Goal: Information Seeking & Learning: Learn about a topic

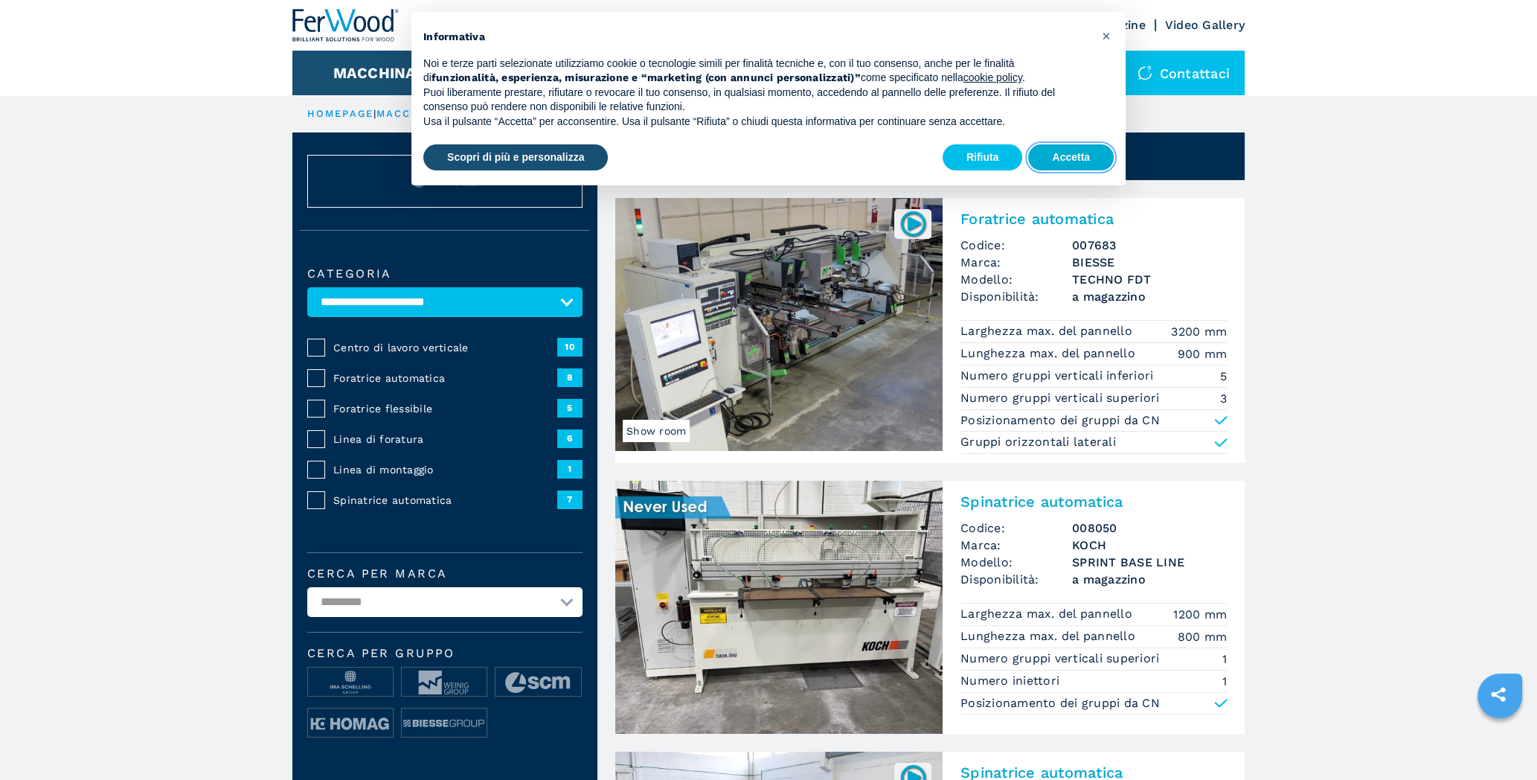
click at [1041, 157] on button "Accetta" at bounding box center [1071, 157] width 86 height 27
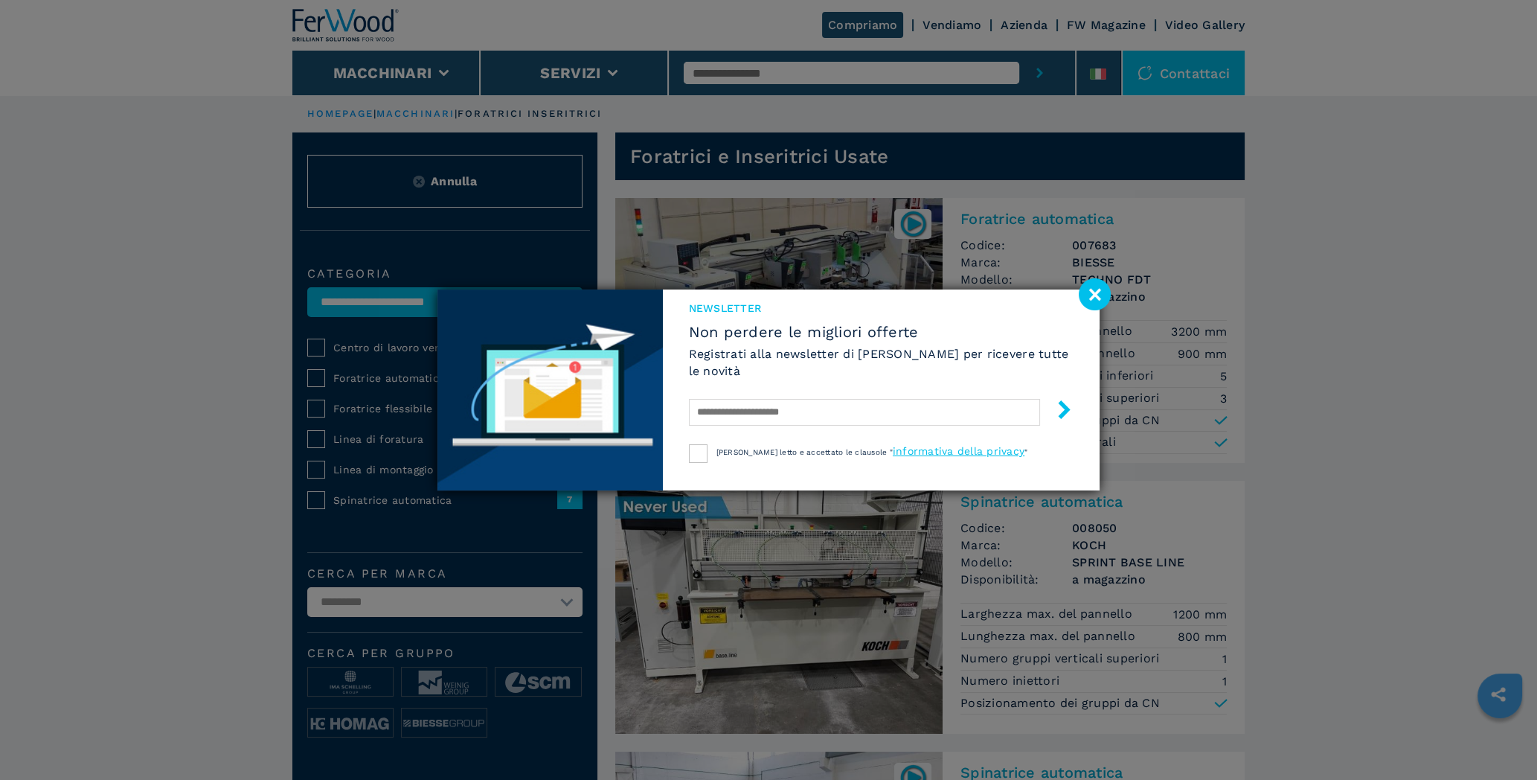
click at [1100, 296] on image at bounding box center [1095, 294] width 32 height 32
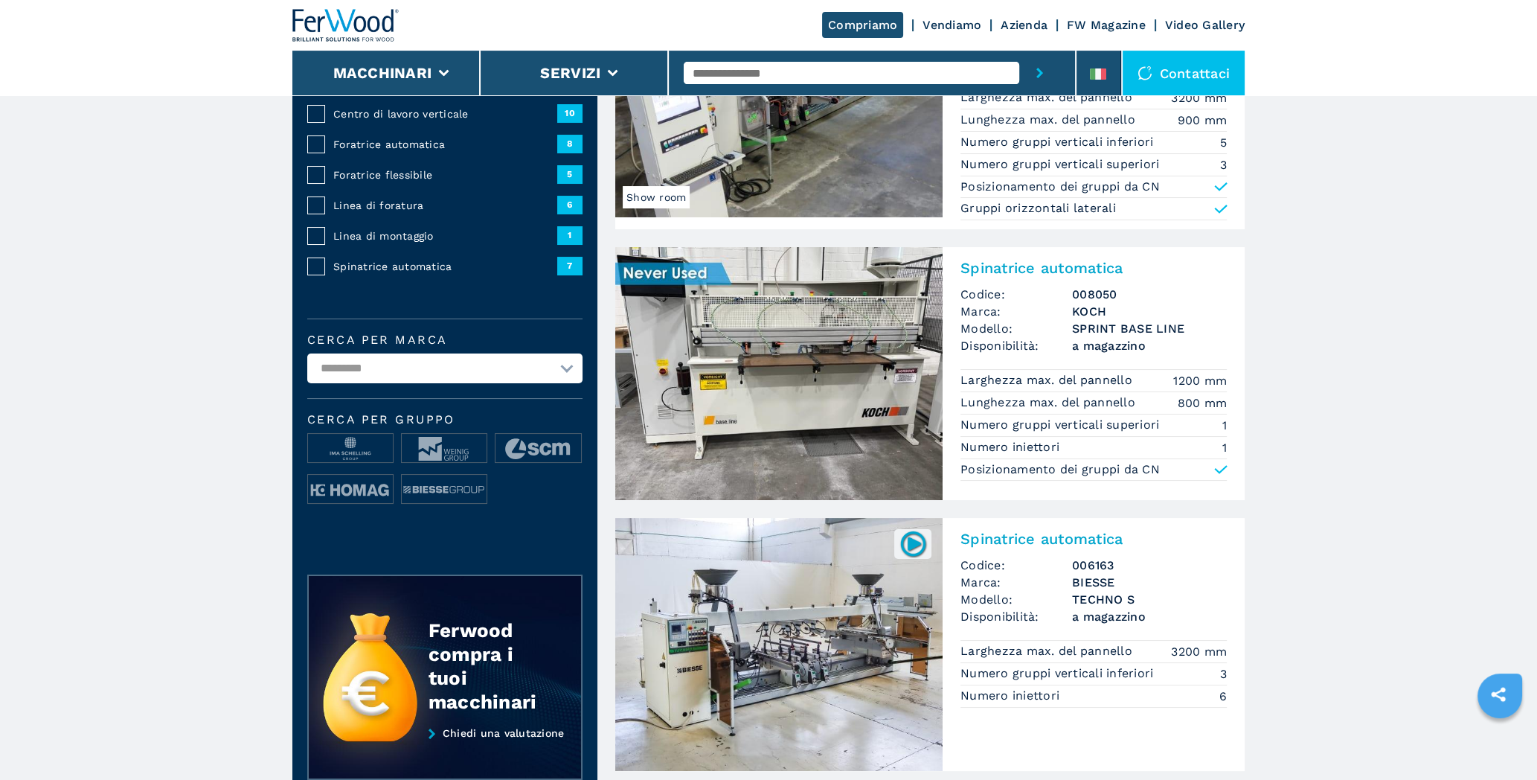
scroll to position [234, 0]
click at [890, 373] on img at bounding box center [778, 372] width 327 height 253
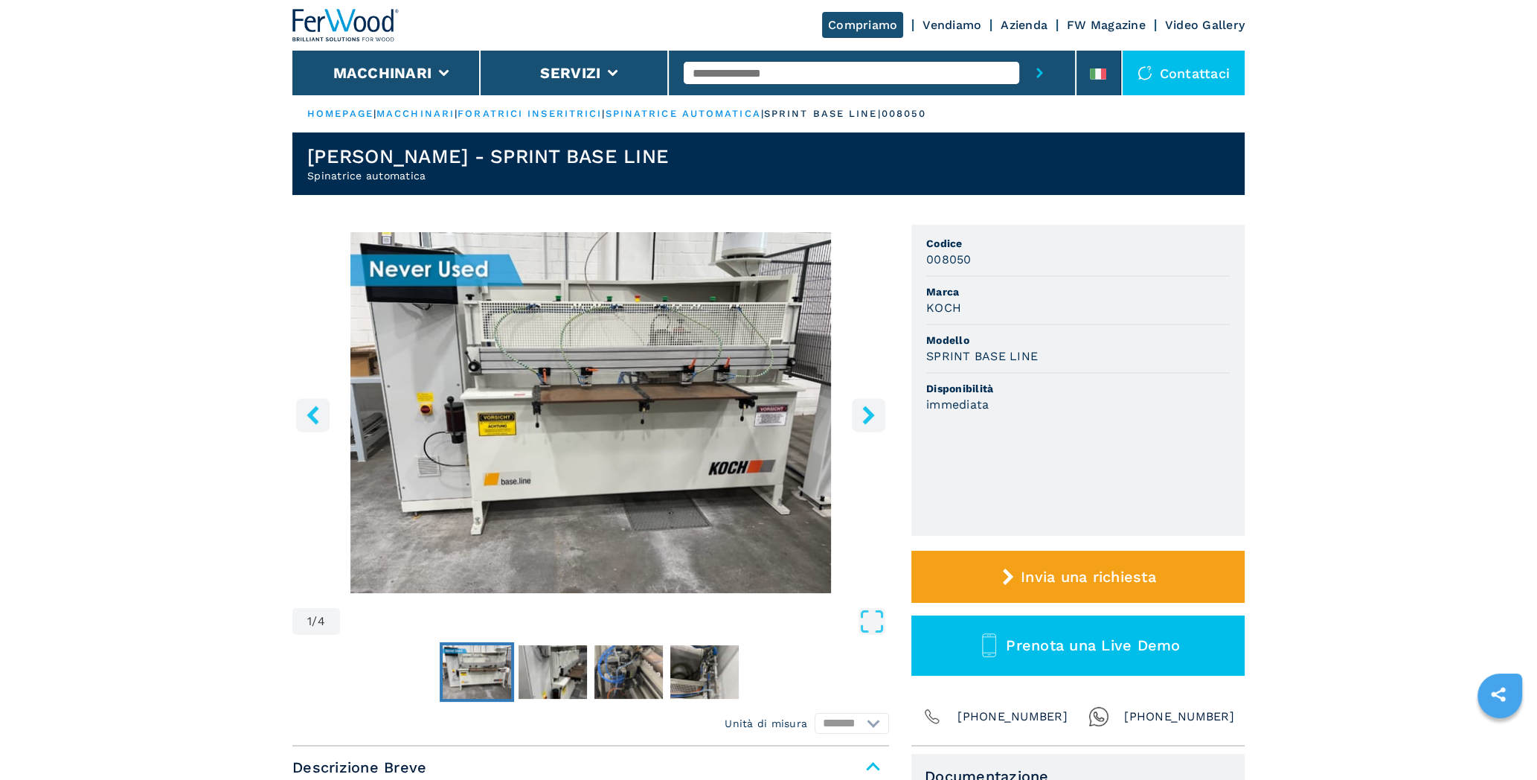
click at [866, 418] on icon "right-button" at bounding box center [868, 414] width 12 height 19
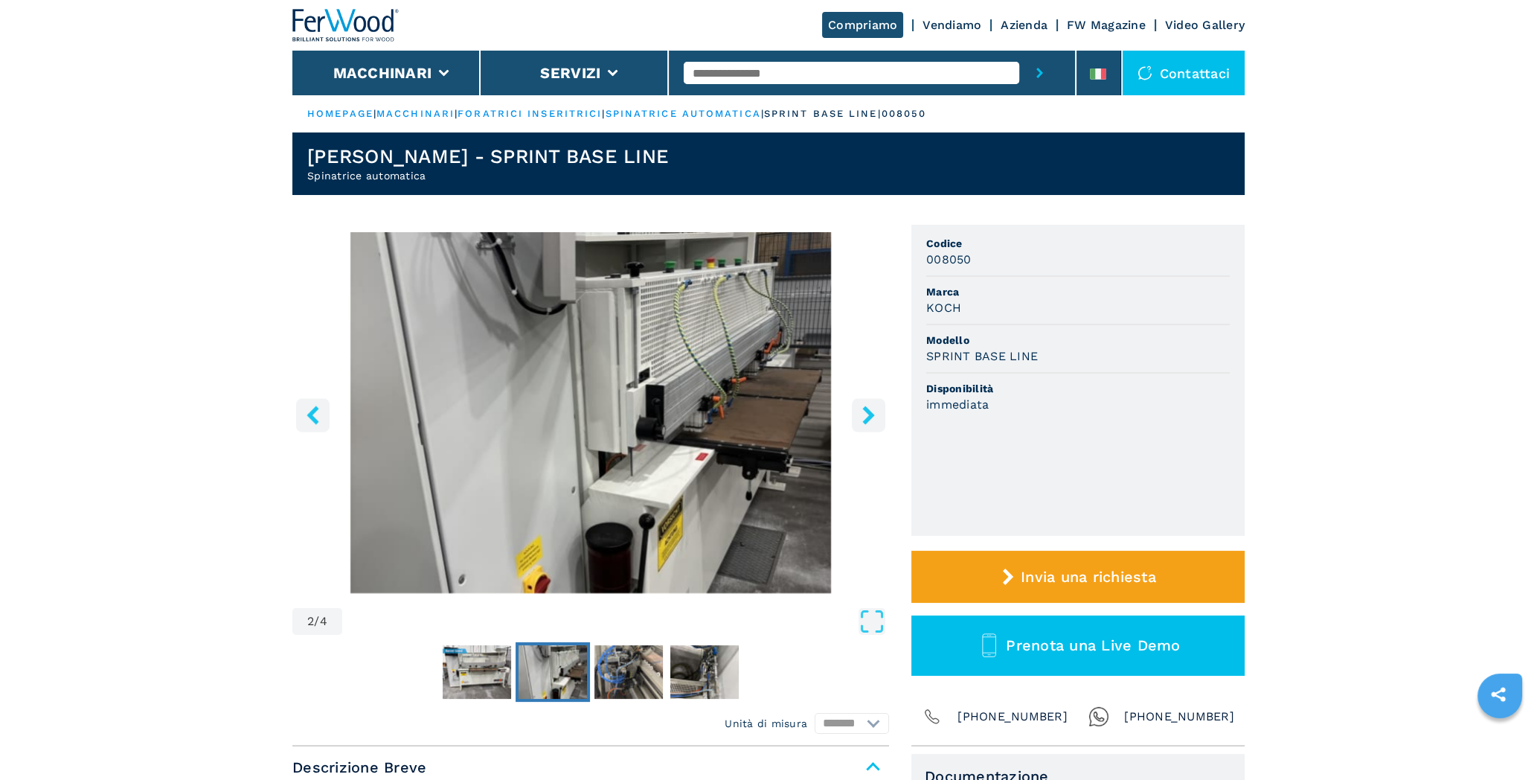
click at [865, 418] on icon "right-button" at bounding box center [868, 414] width 19 height 19
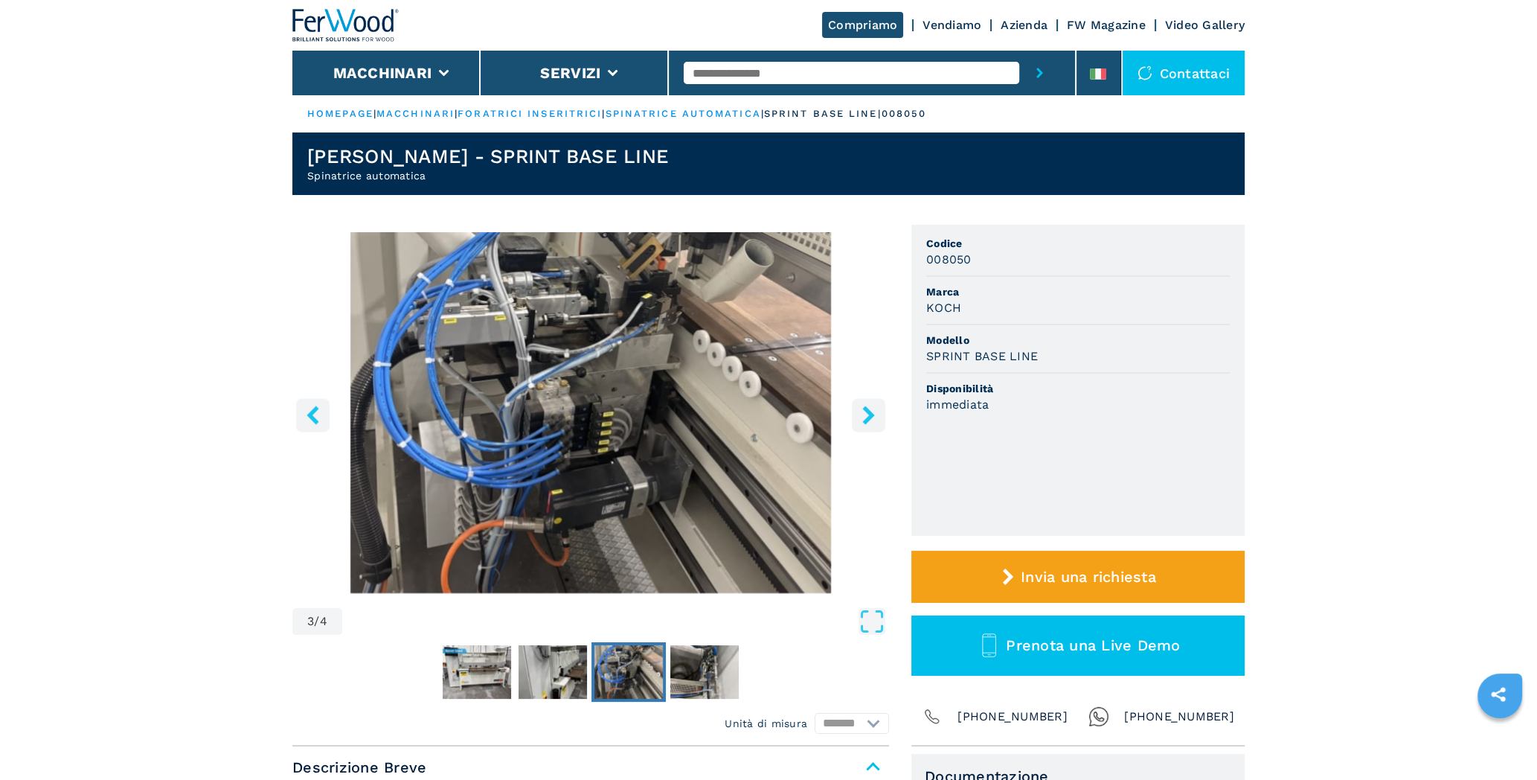
click at [865, 418] on icon "right-button" at bounding box center [868, 414] width 19 height 19
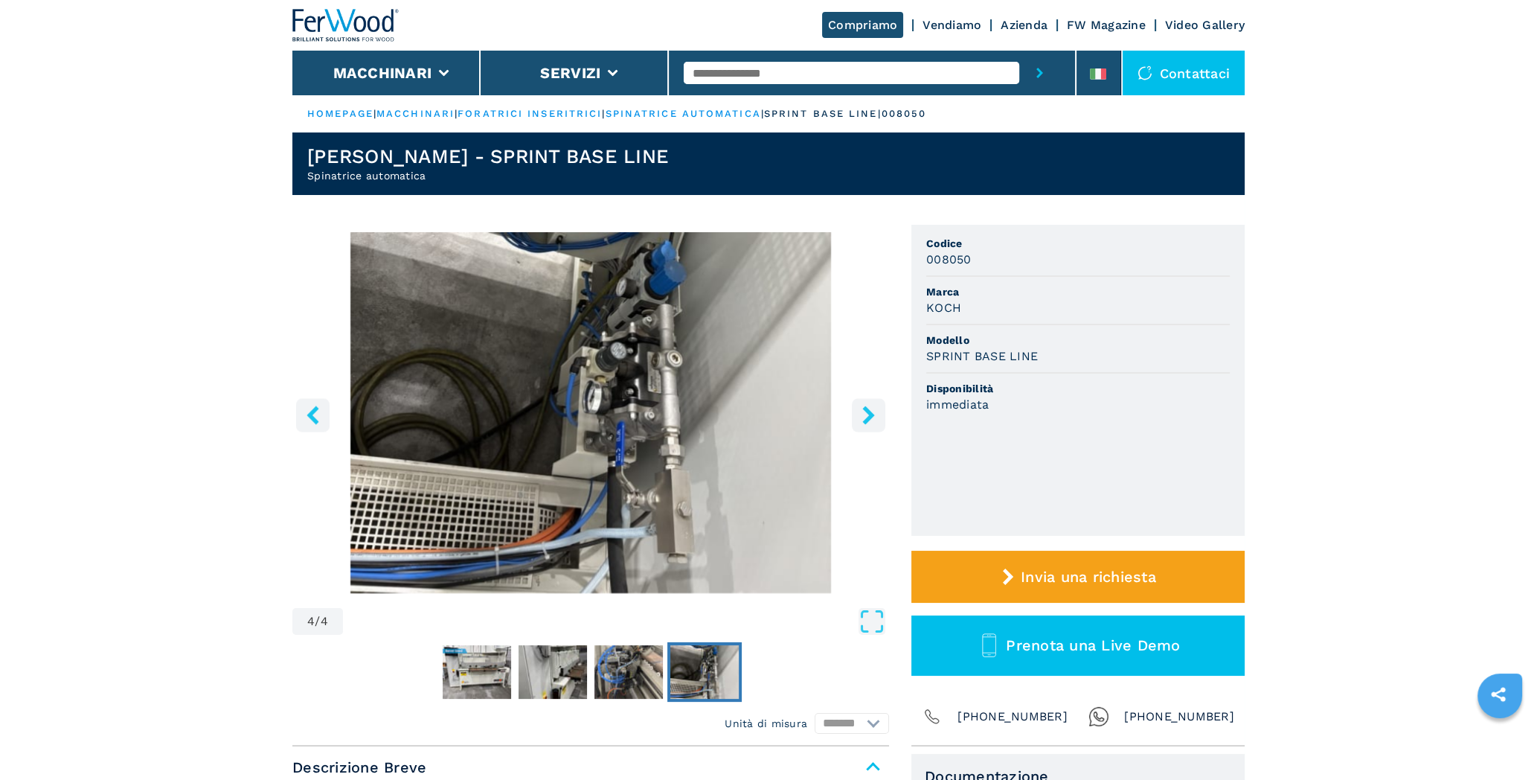
click at [865, 418] on icon "right-button" at bounding box center [868, 414] width 19 height 19
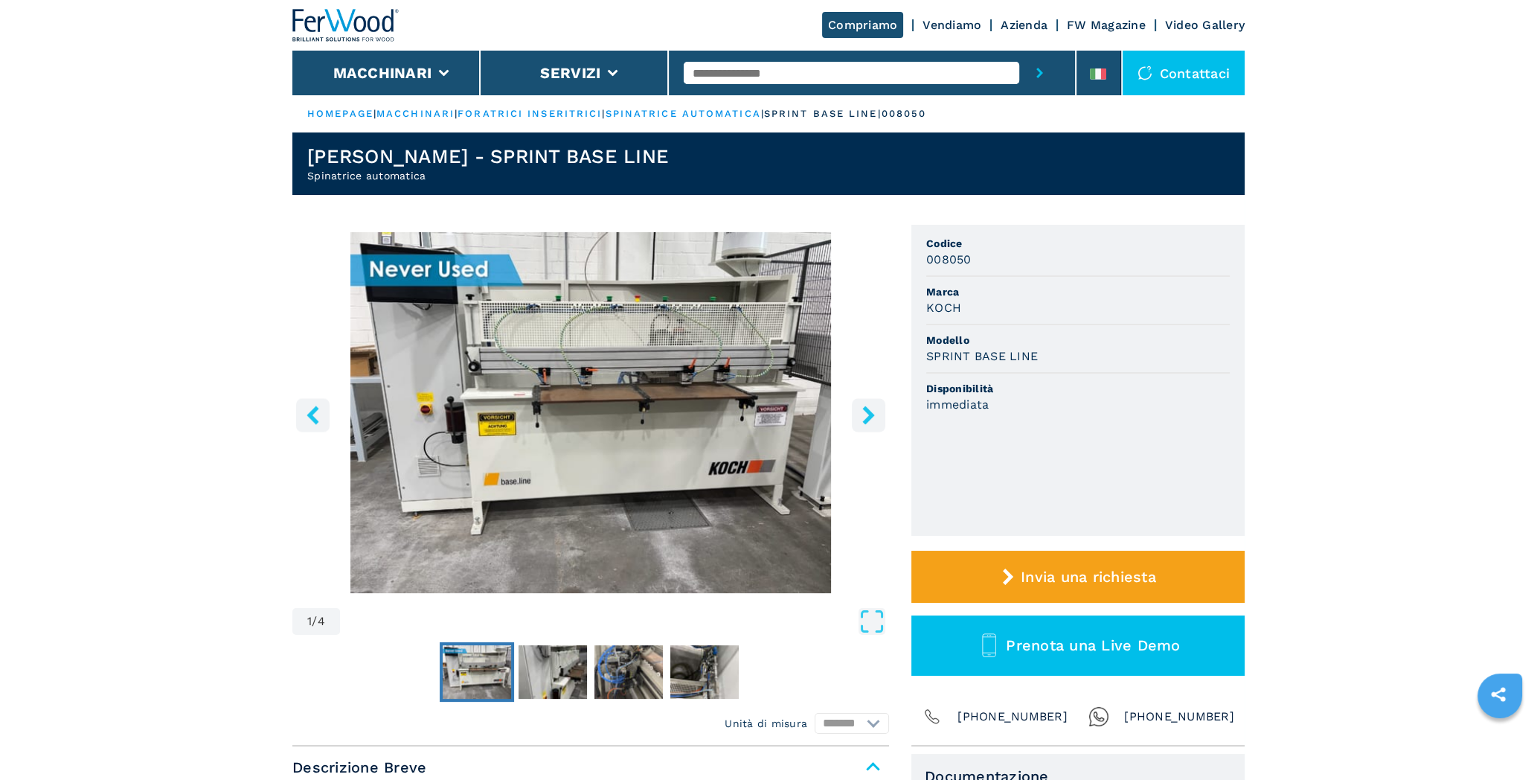
click at [865, 418] on icon "right-button" at bounding box center [868, 414] width 19 height 19
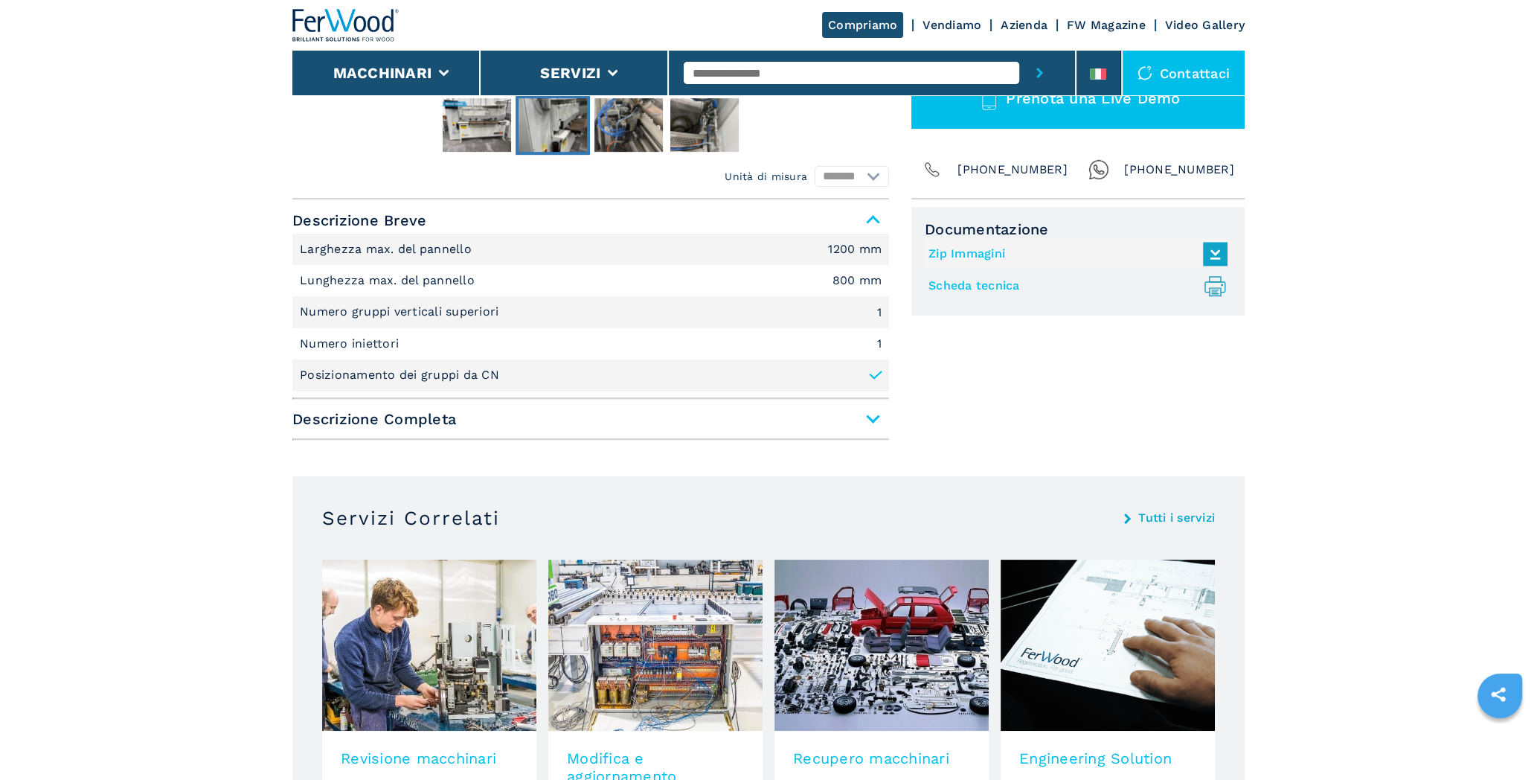
scroll to position [625, 0]
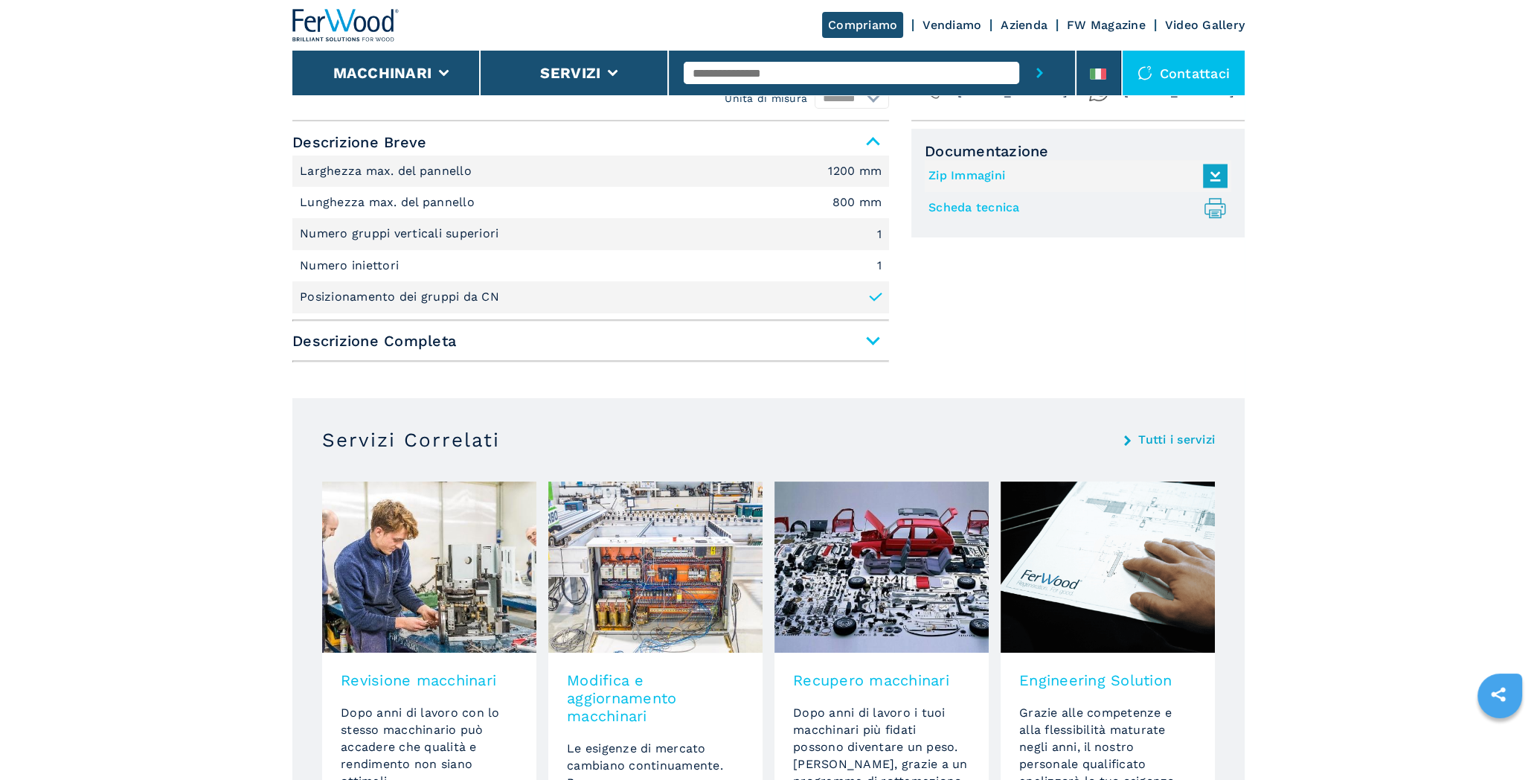
click at [872, 338] on span "Descrizione Completa" at bounding box center [590, 340] width 597 height 27
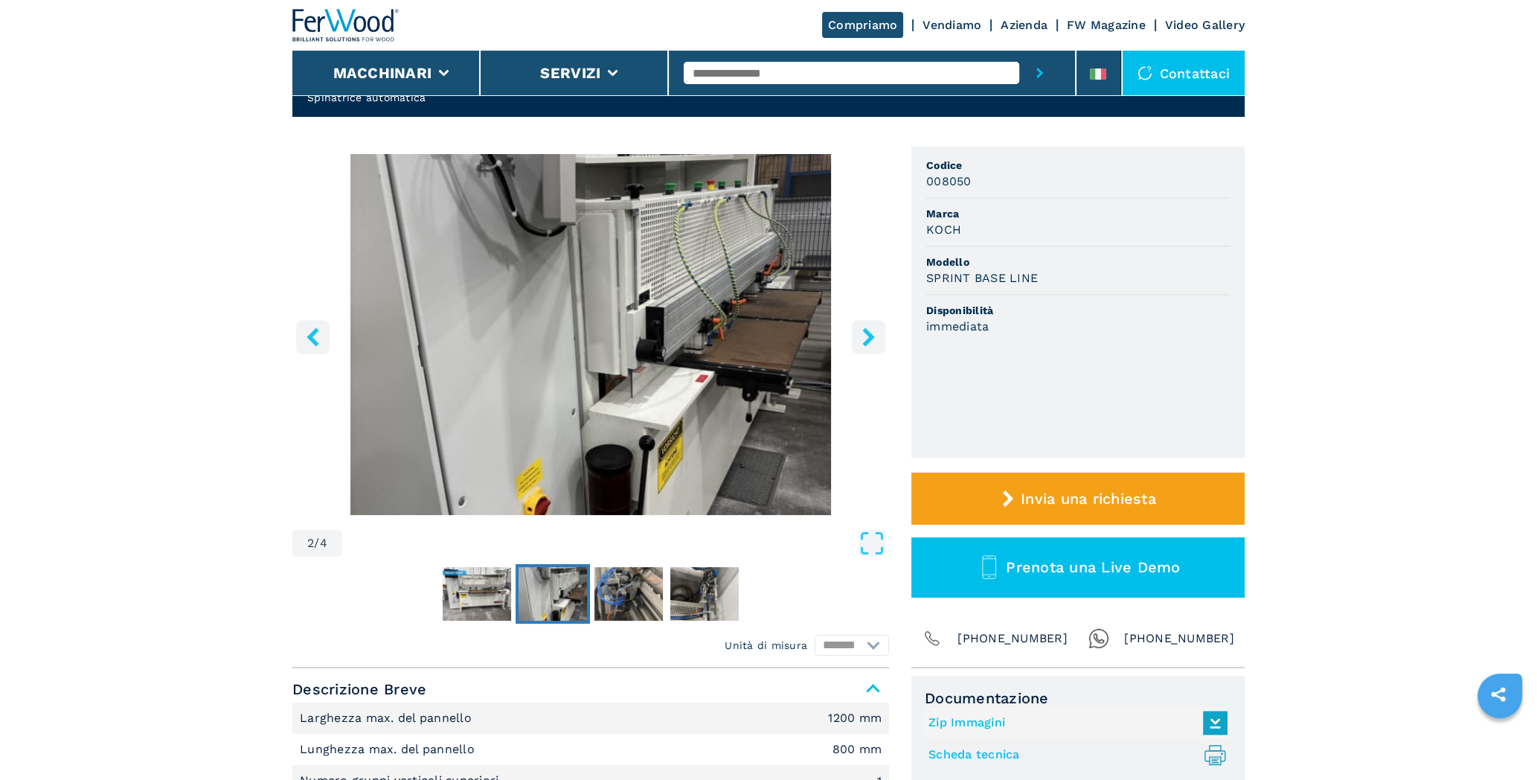
scroll to position [78, 0]
click at [870, 542] on icon "Open Fullscreen" at bounding box center [872, 543] width 27 height 27
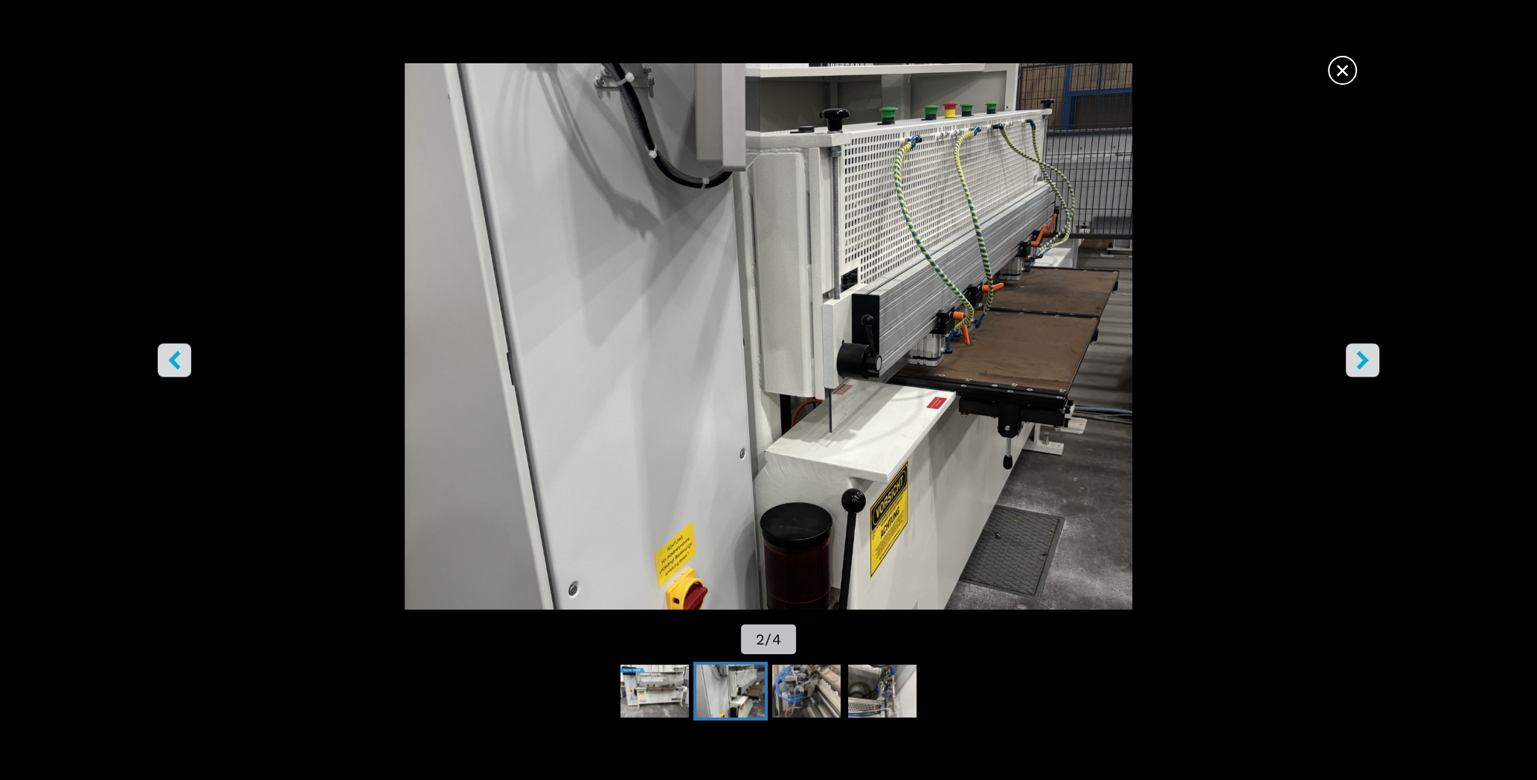
click at [1356, 363] on icon "right-button" at bounding box center [1362, 360] width 19 height 19
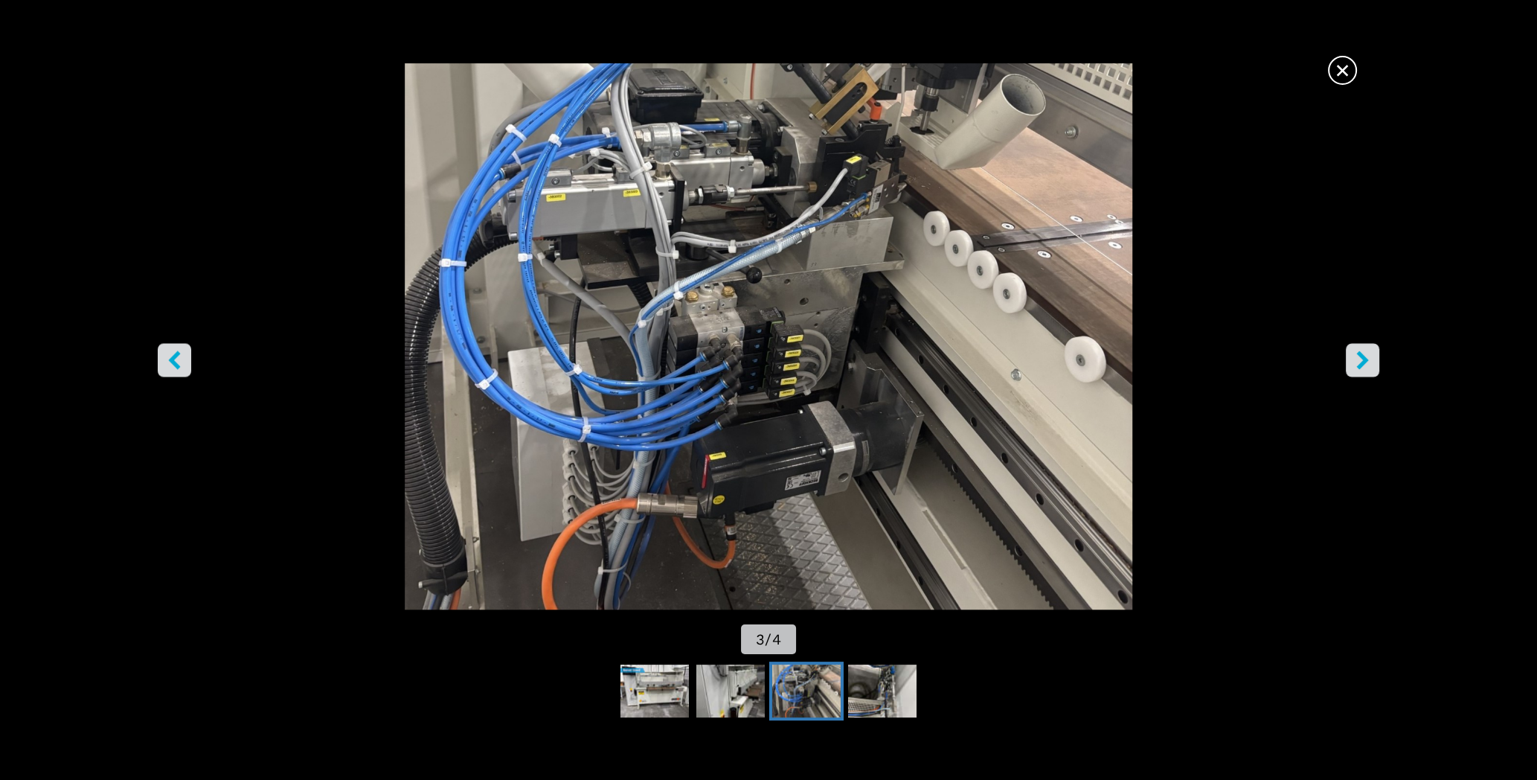
click at [1356, 363] on icon "right-button" at bounding box center [1362, 360] width 19 height 19
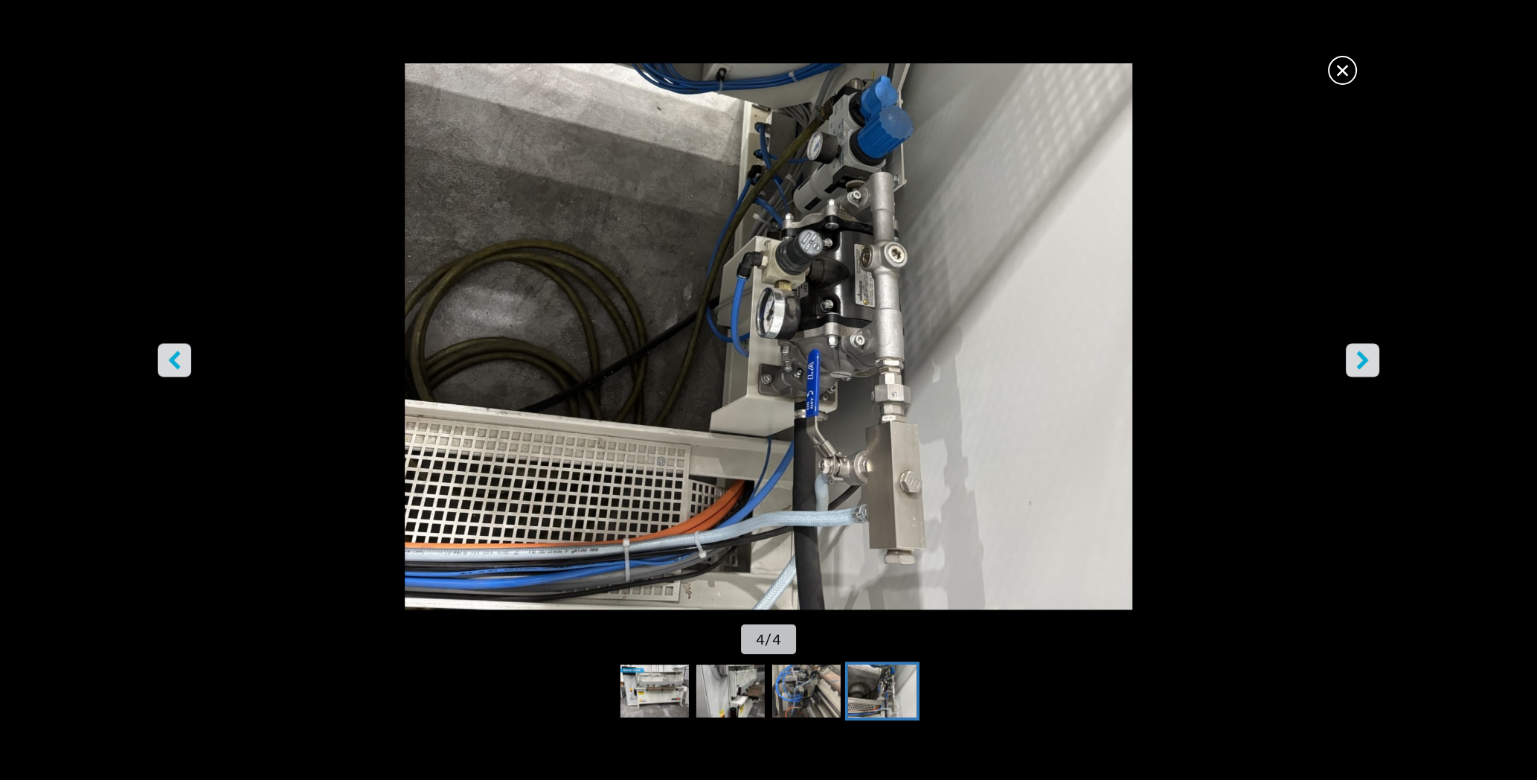
click at [1356, 363] on icon "right-button" at bounding box center [1362, 360] width 19 height 19
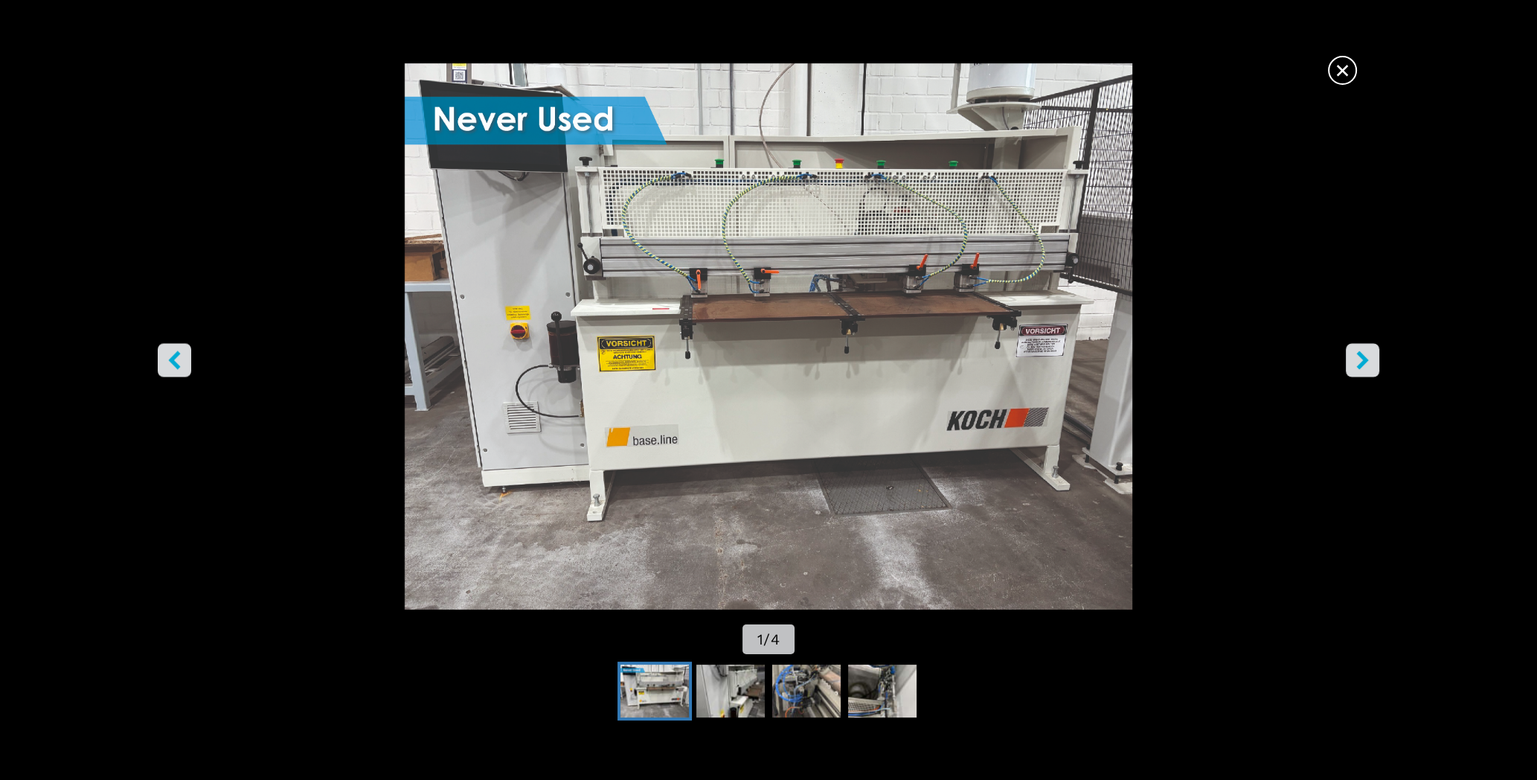
click at [1334, 77] on span "×" at bounding box center [1342, 67] width 26 height 26
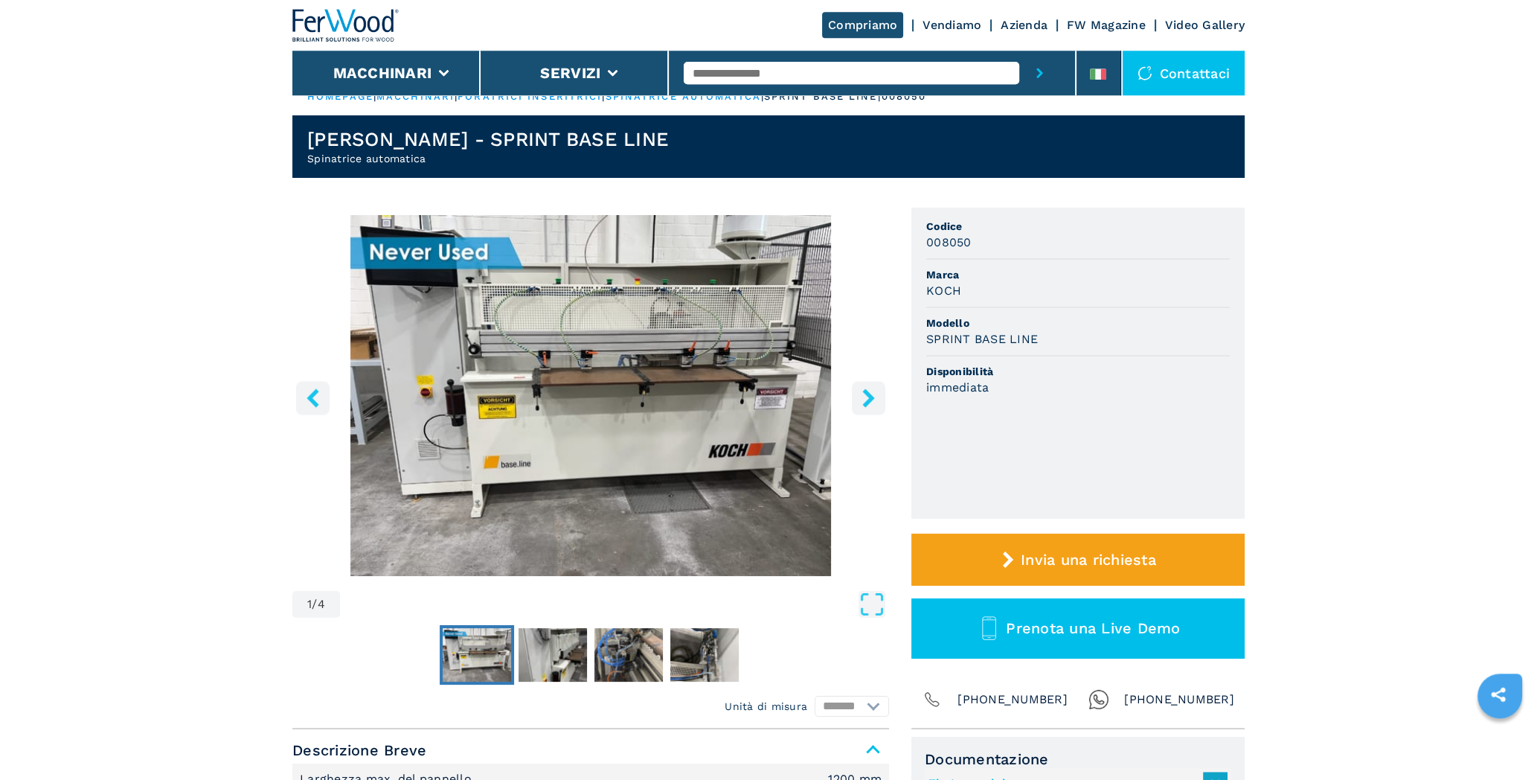
scroll to position [0, 0]
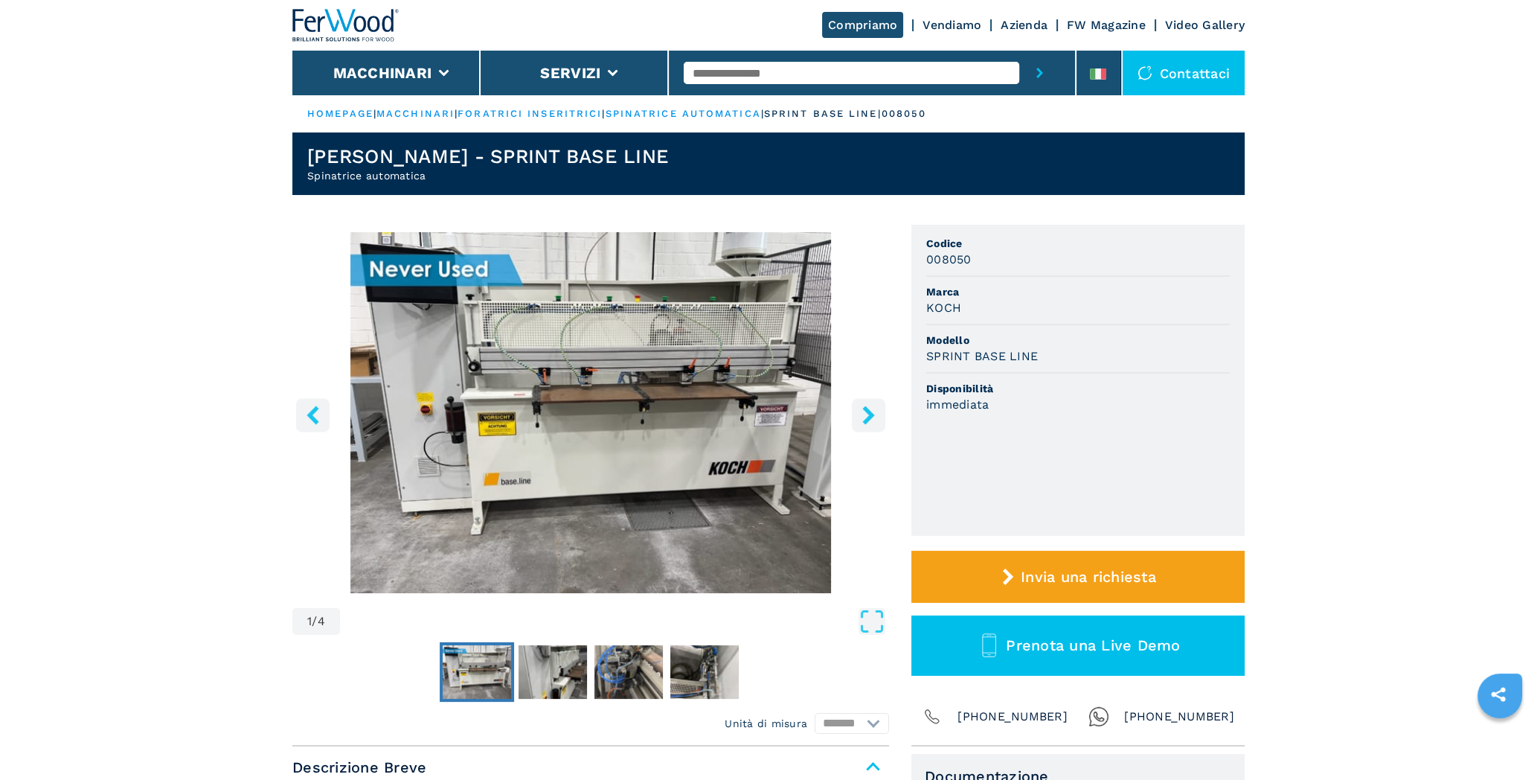
click at [860, 419] on icon "right-button" at bounding box center [868, 414] width 19 height 19
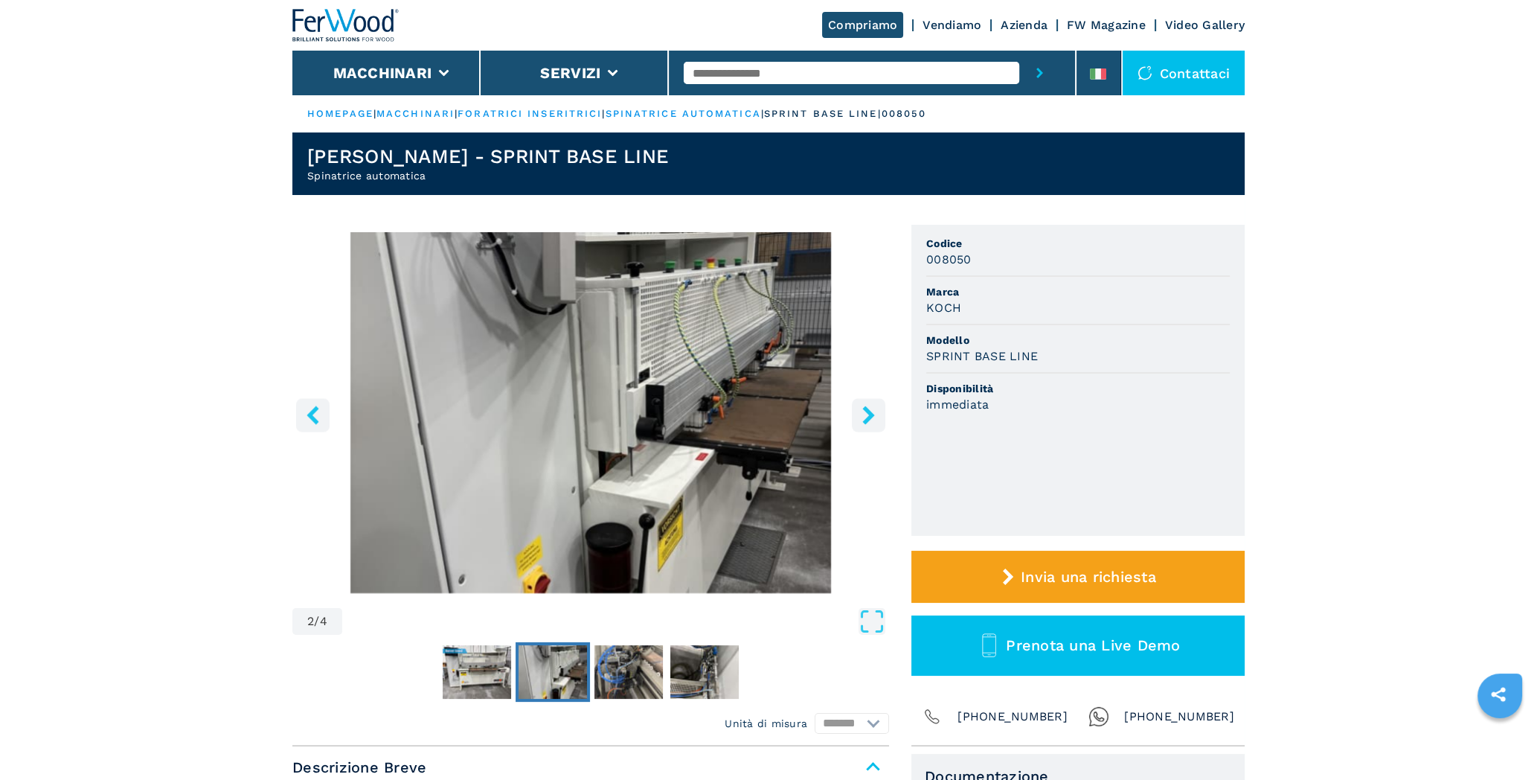
click at [861, 419] on icon "right-button" at bounding box center [868, 414] width 19 height 19
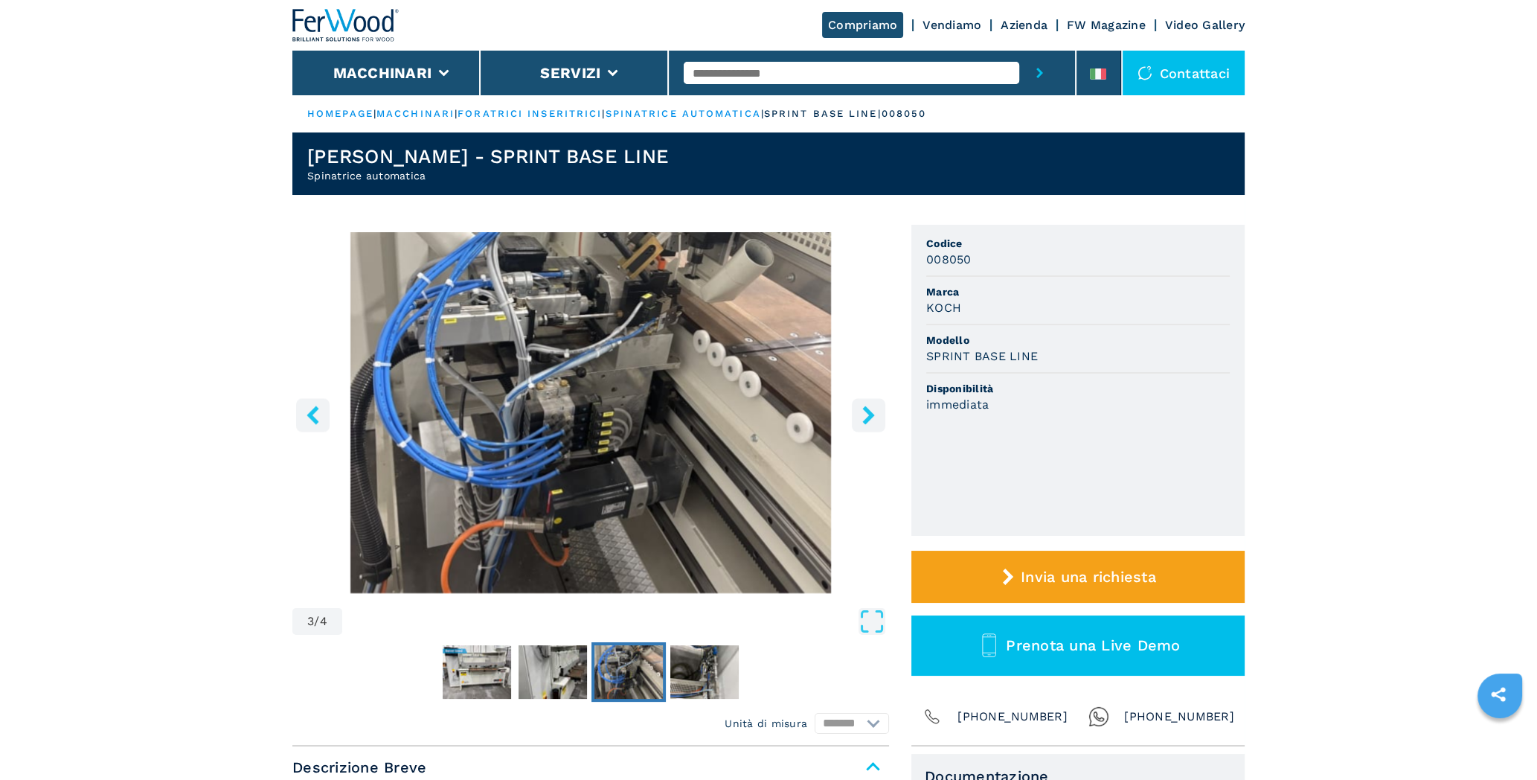
click at [861, 419] on icon "right-button" at bounding box center [868, 414] width 19 height 19
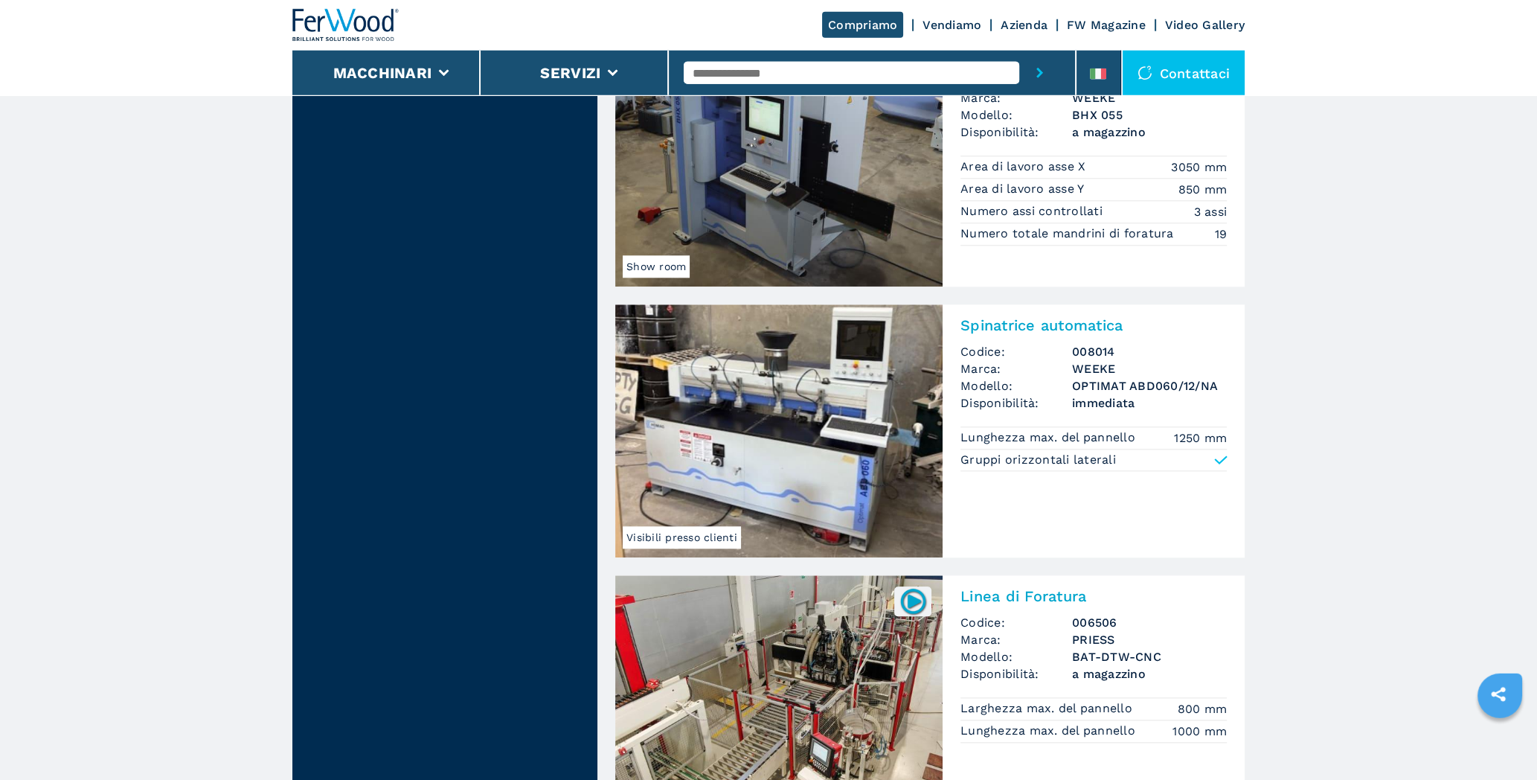
scroll to position [2578, 0]
click at [829, 430] on img at bounding box center [778, 430] width 327 height 253
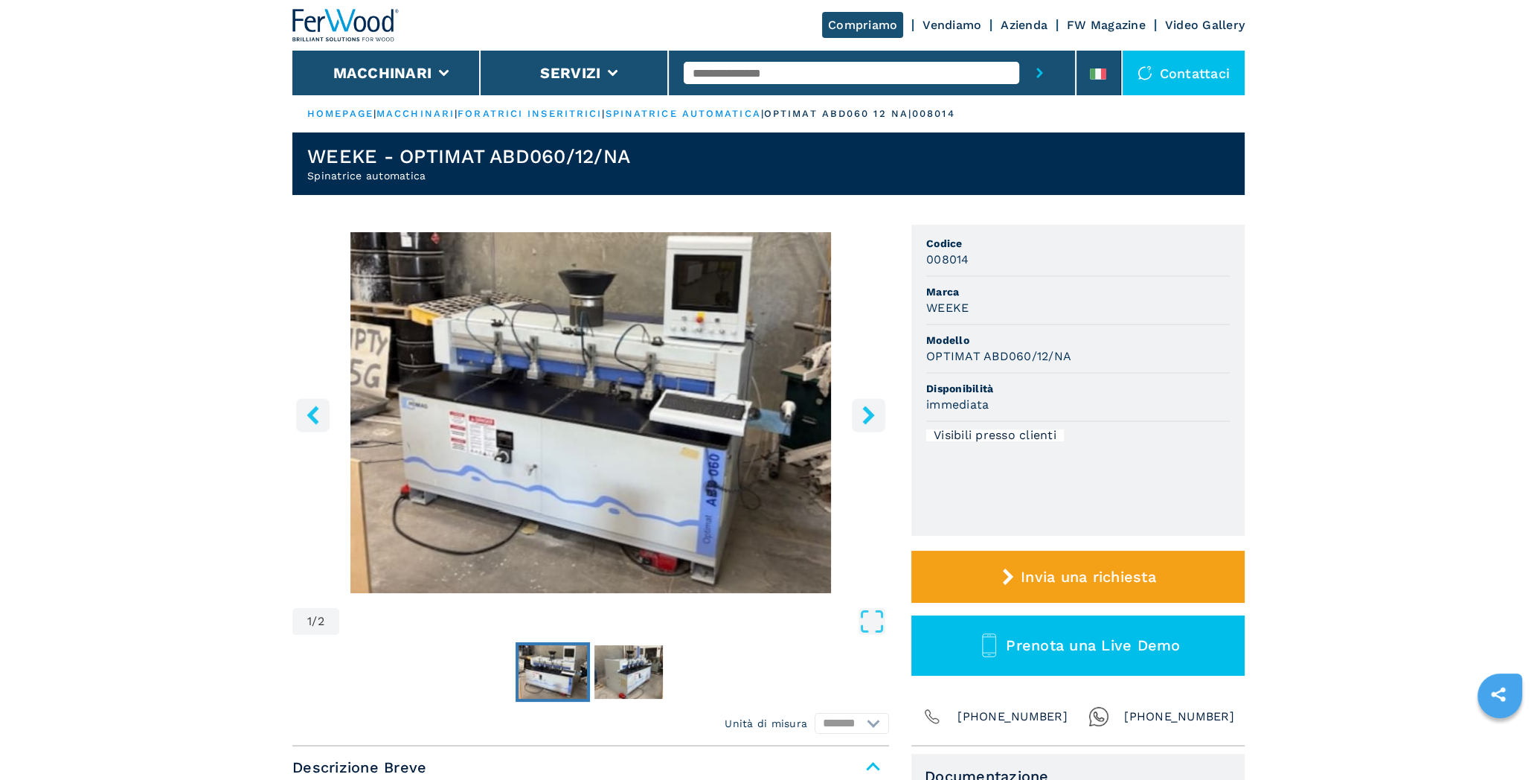
click at [871, 412] on icon "right-button" at bounding box center [868, 414] width 12 height 19
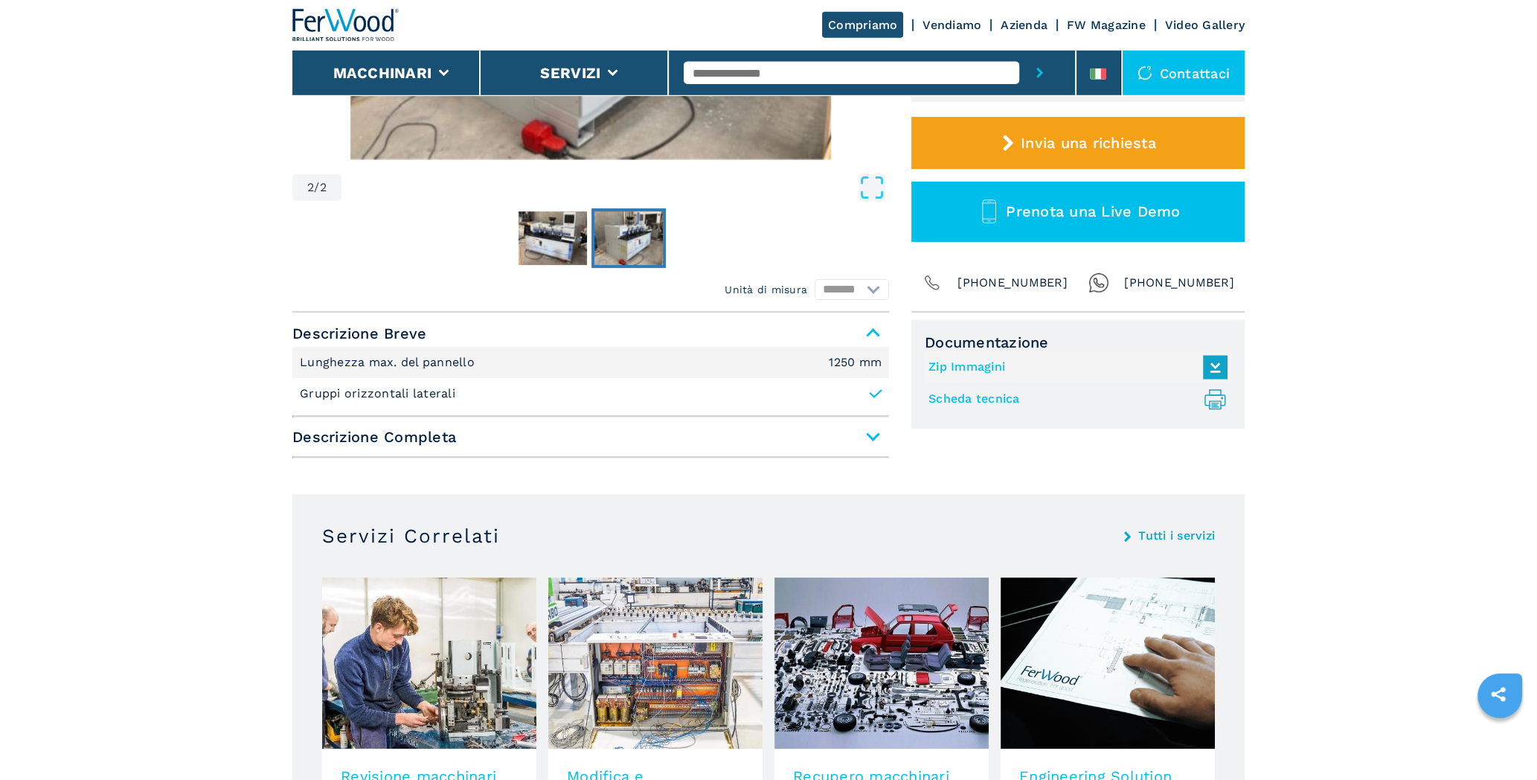
scroll to position [469, 0]
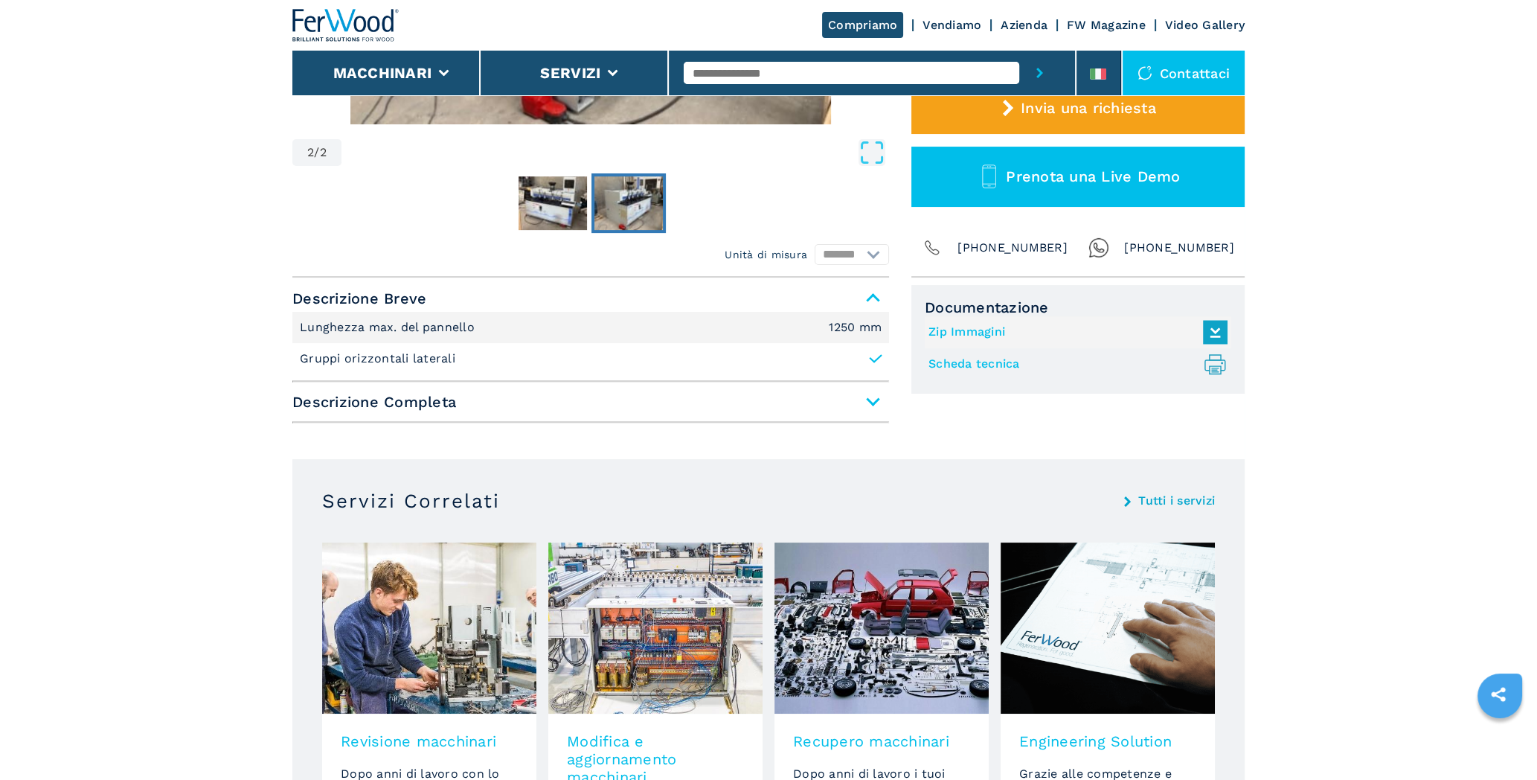
click at [875, 400] on span "Descrizione Completa" at bounding box center [590, 401] width 597 height 27
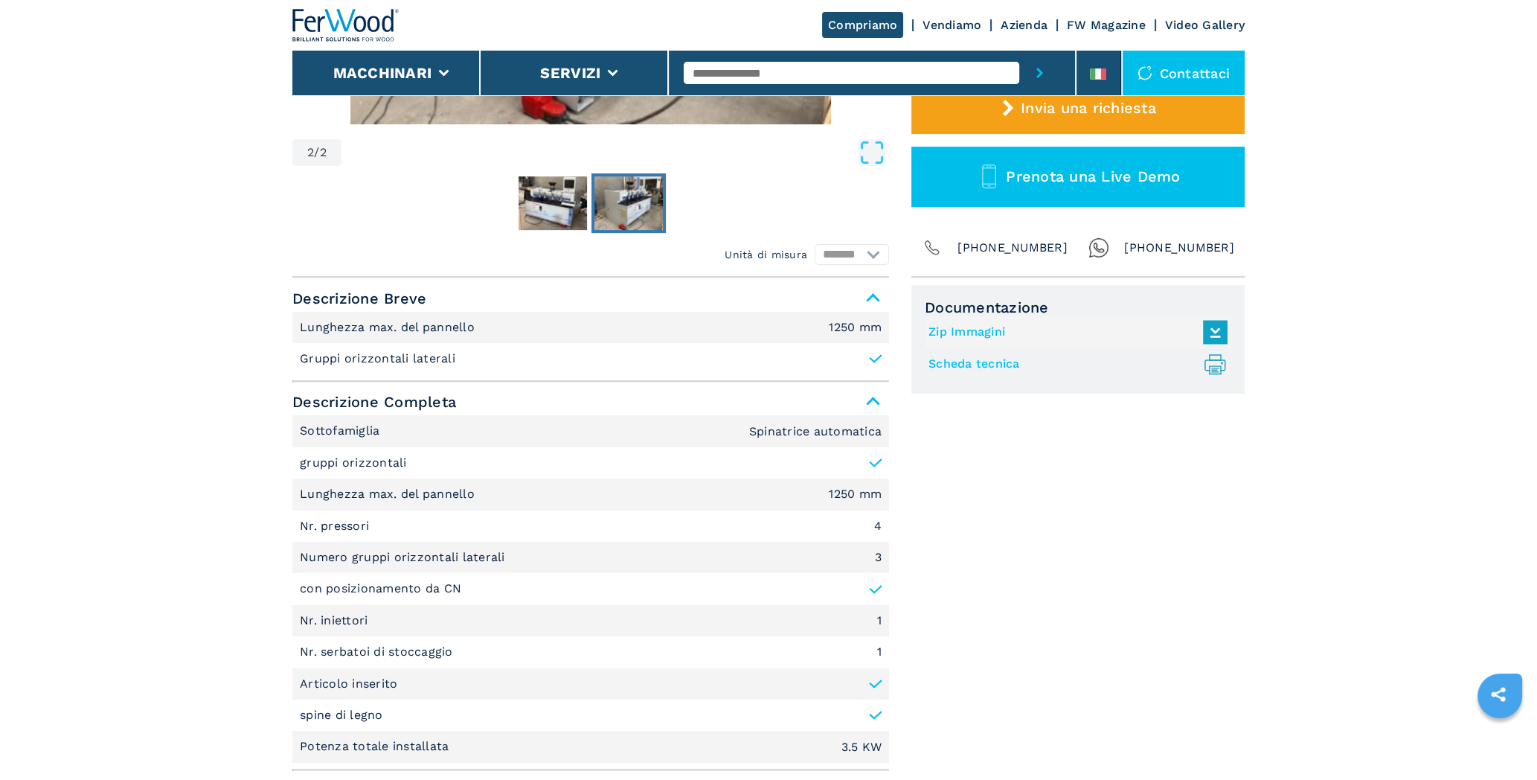
click at [988, 368] on link "Scheda tecnica .prefix__st0{stroke-linecap:round;stroke-linejoin:round}.prefix_…" at bounding box center [1074, 364] width 292 height 25
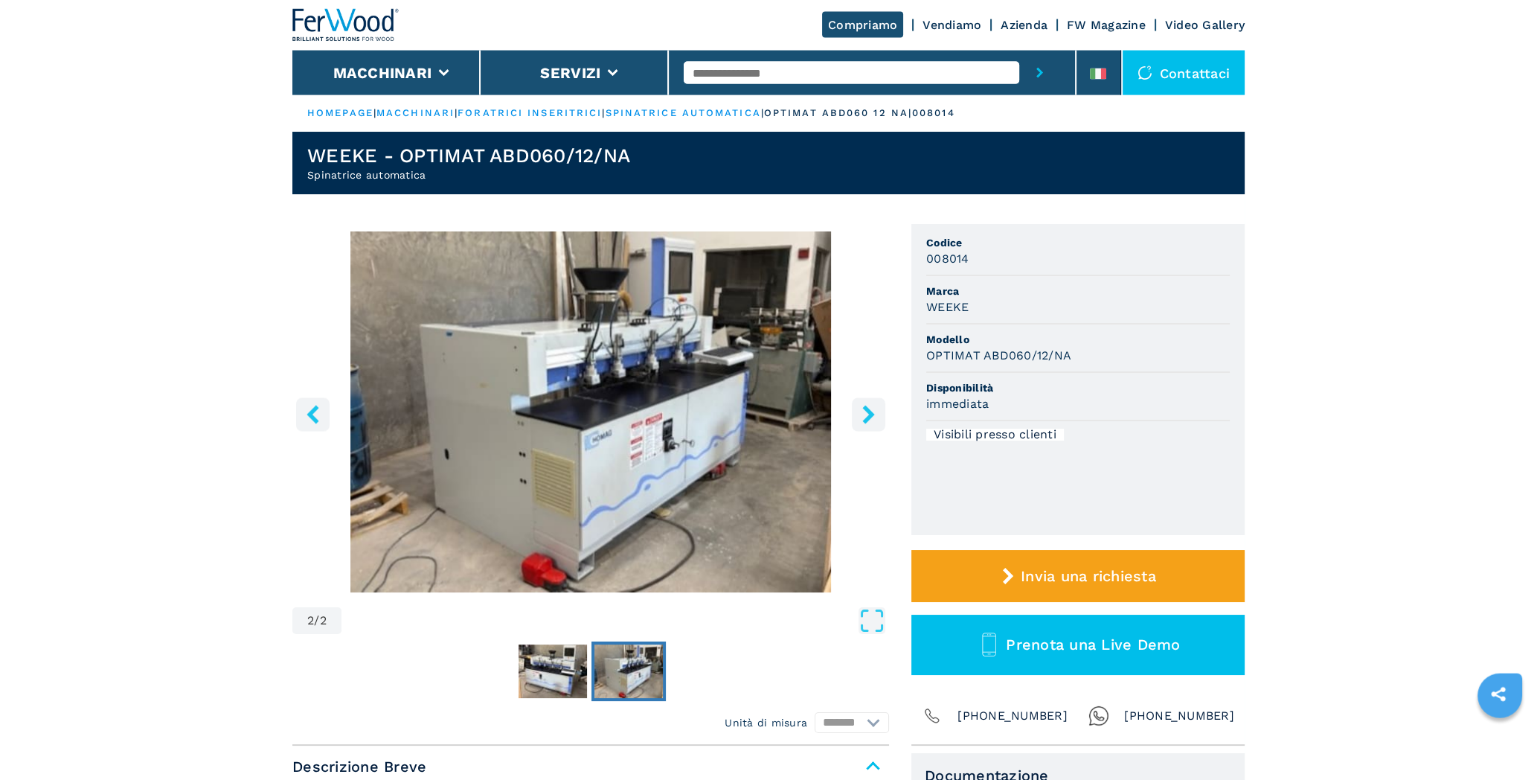
scroll to position [0, 0]
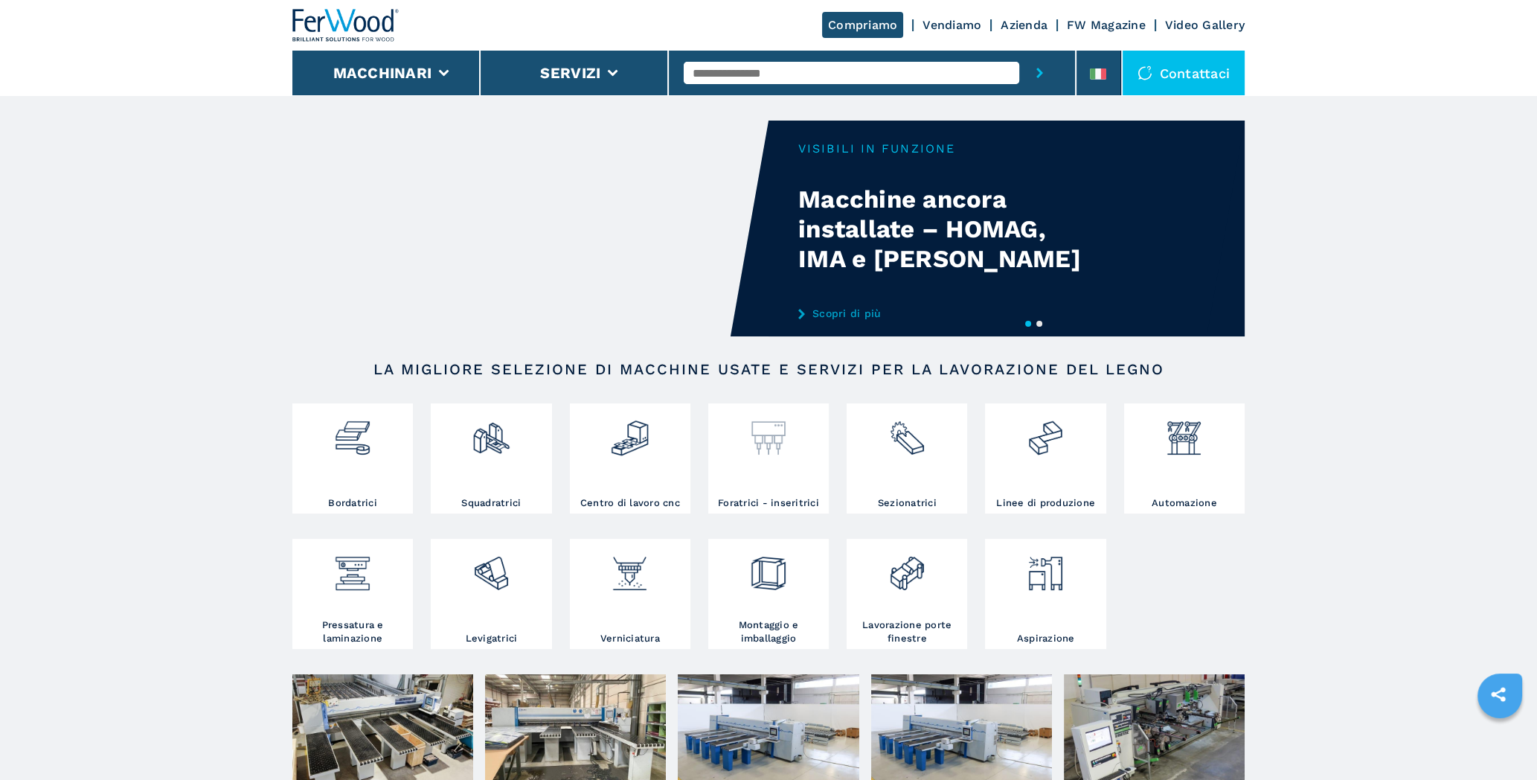
click at [806, 461] on div at bounding box center [768, 451] width 113 height 89
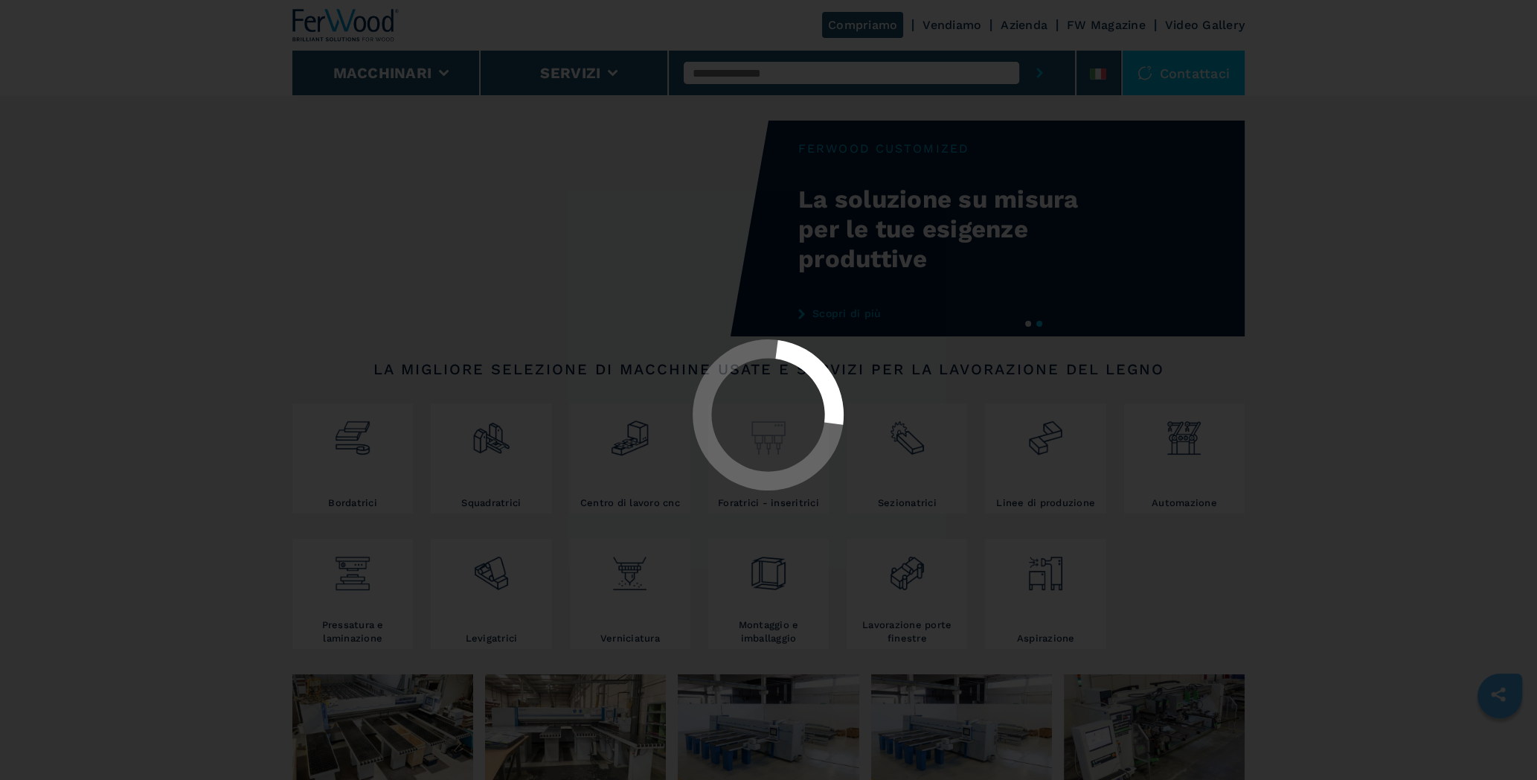
select select "**********"
